Goal: Task Accomplishment & Management: Use online tool/utility

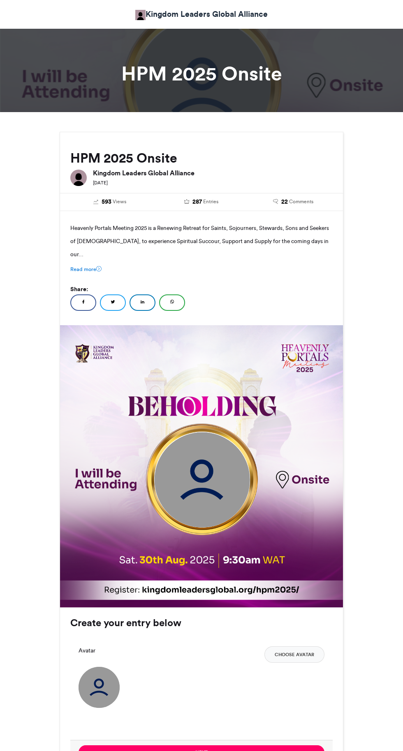
click at [202, 465] on img at bounding box center [201, 480] width 95 height 95
click at [212, 473] on img at bounding box center [201, 480] width 95 height 95
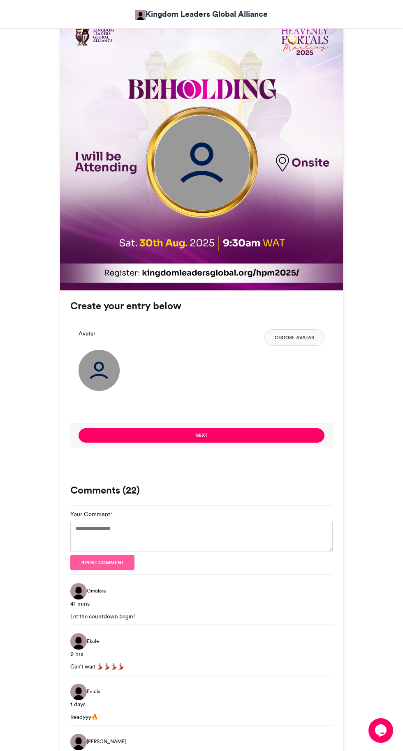
scroll to position [320, 0]
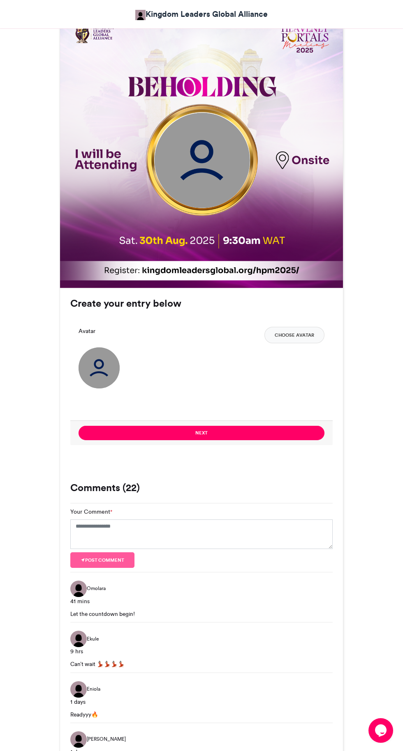
click at [280, 427] on button "Next" at bounding box center [201, 433] width 246 height 14
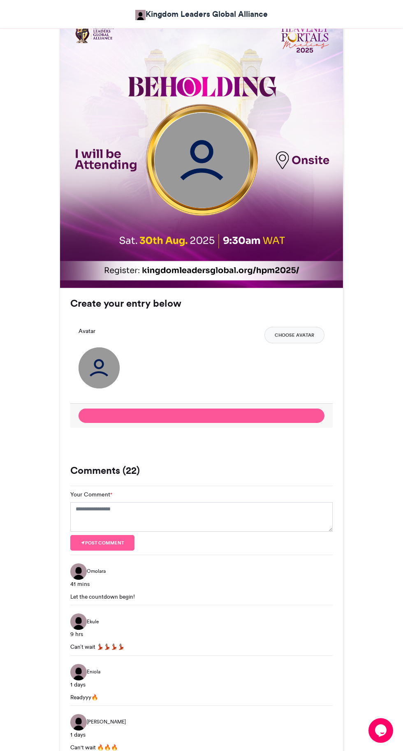
scroll to position [0, 0]
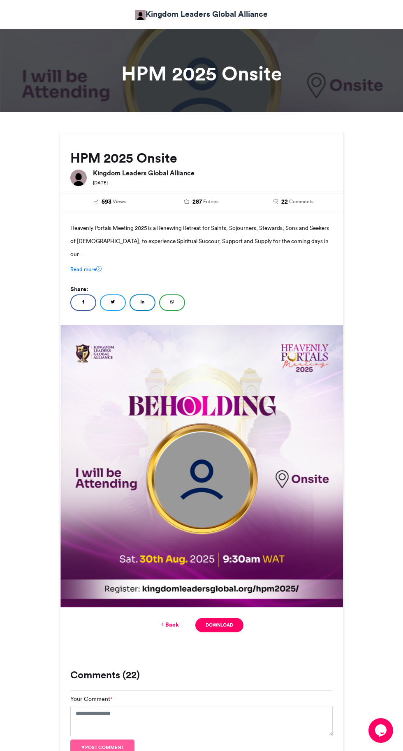
click at [162, 621] on icon at bounding box center [162, 624] width 6 height 7
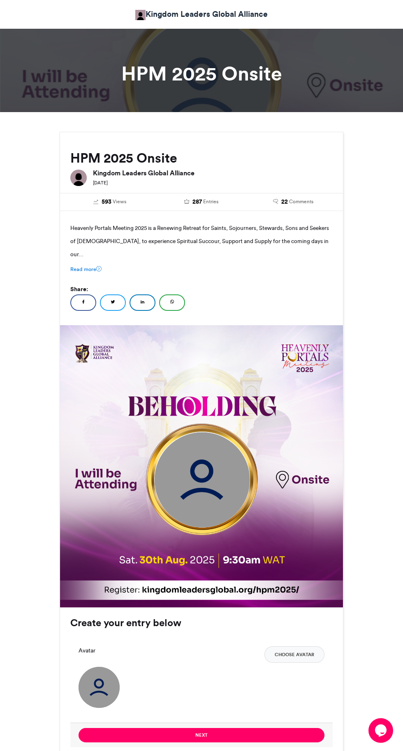
click at [213, 470] on img at bounding box center [201, 480] width 95 height 95
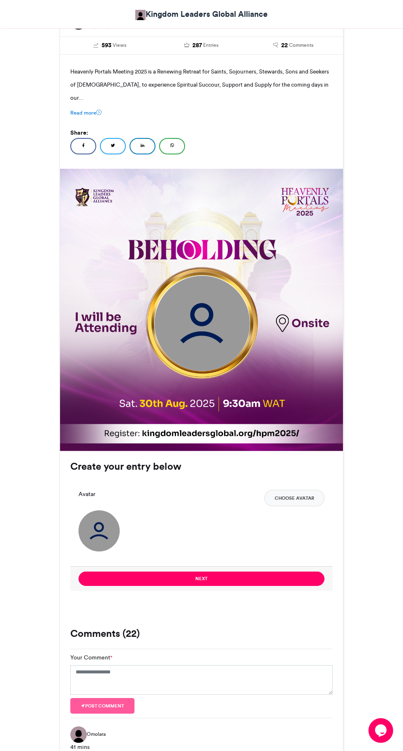
scroll to position [161, 0]
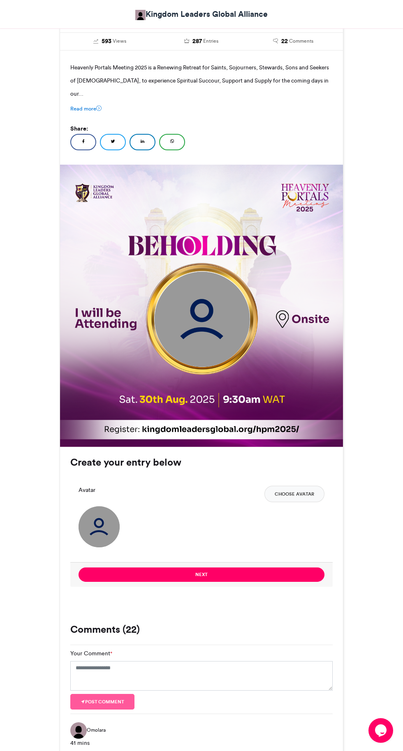
click at [310, 486] on button "Choose Avatar" at bounding box center [294, 494] width 60 height 16
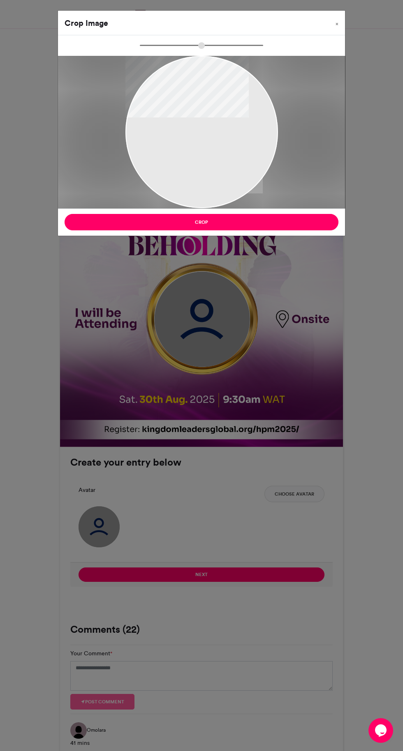
type input "******"
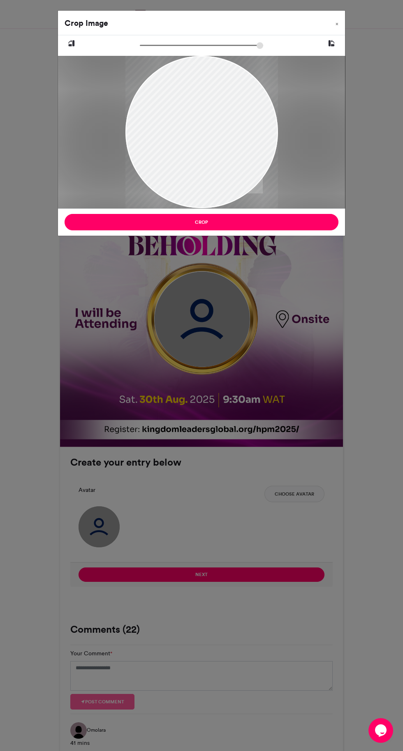
click at [146, 224] on button "Crop" at bounding box center [201, 222] width 274 height 16
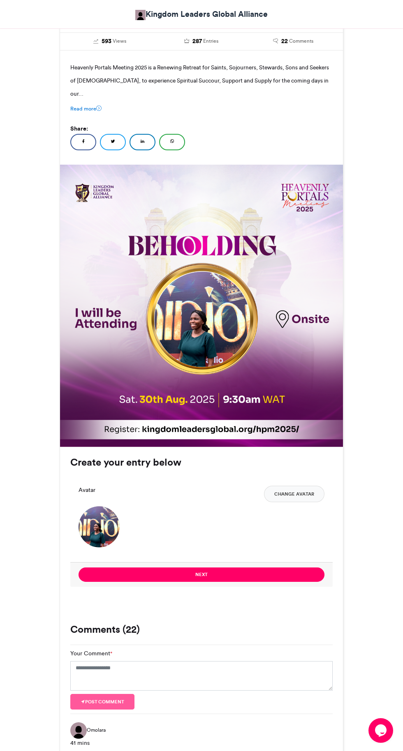
click at [256, 568] on button "Next" at bounding box center [201, 575] width 246 height 14
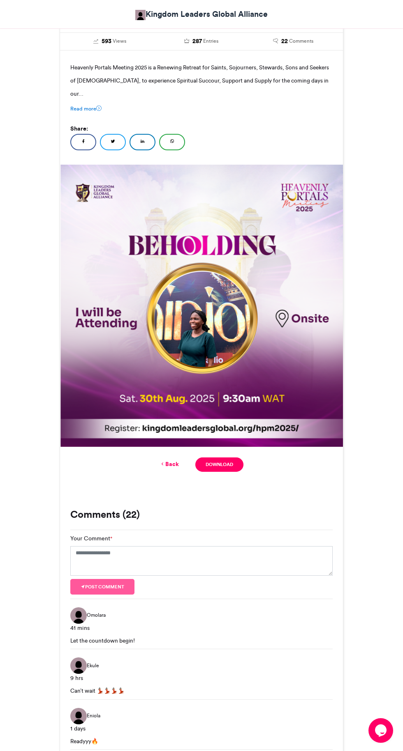
click at [238, 458] on link "Download" at bounding box center [219, 465] width 48 height 14
